Goal: Task Accomplishment & Management: Use online tool/utility

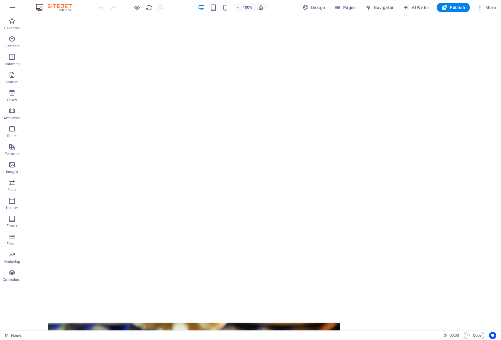
scroll to position [104, 0]
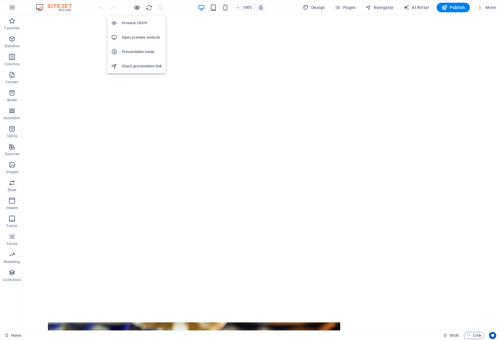
click at [136, 8] on icon "button" at bounding box center [136, 7] width 7 height 7
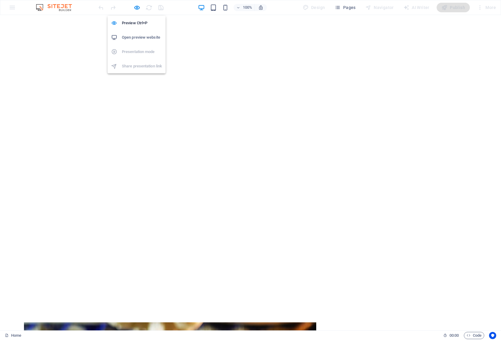
click at [146, 39] on h6 "Open preview website" at bounding box center [142, 37] width 40 height 7
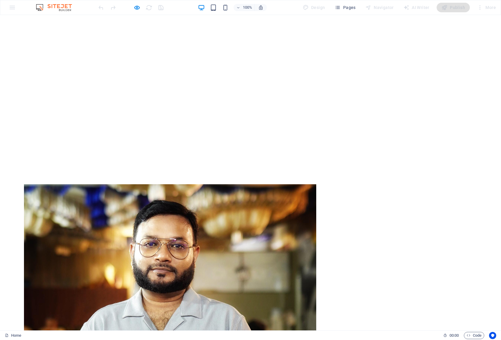
scroll to position [241, 0]
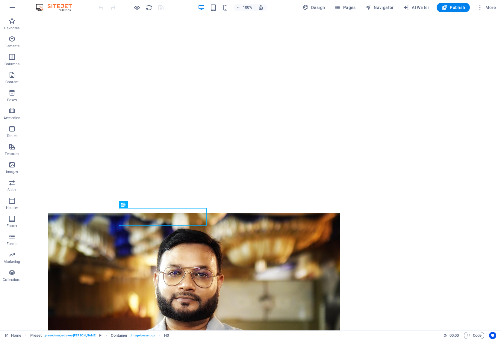
scroll to position [212, 0]
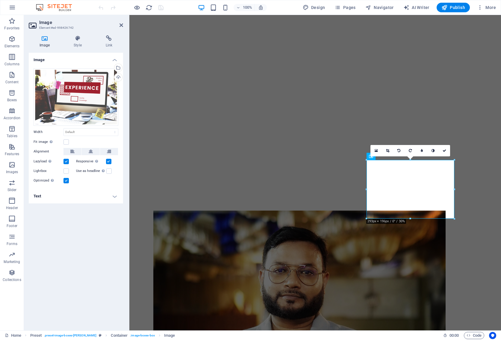
scroll to position [200, 0]
